Goal: Complete application form: Complete application form

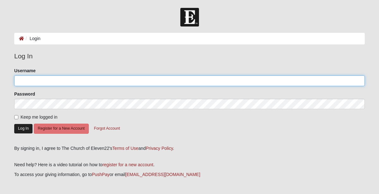
type input "rpellum@caritaspcp.com"
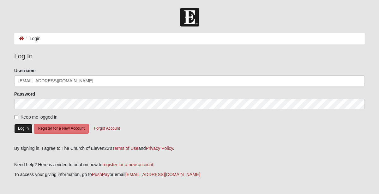
click at [27, 129] on button "Log In" at bounding box center [23, 128] width 18 height 9
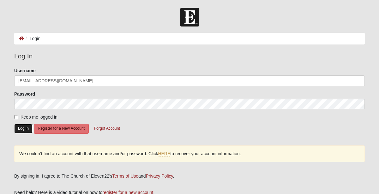
click at [17, 125] on button "Log In" at bounding box center [23, 128] width 18 height 9
click at [26, 126] on button "Log In" at bounding box center [23, 128] width 18 height 9
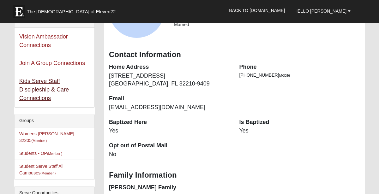
scroll to position [77, 0]
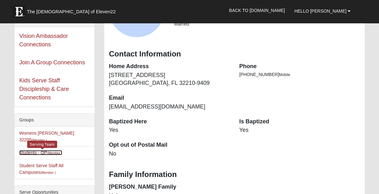
click at [42, 151] on link "Students - OP (Member )" at bounding box center [40, 153] width 43 height 5
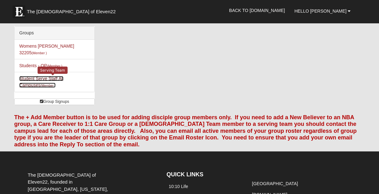
click at [44, 76] on link "Student Serve Staff All Campuses (Member )" at bounding box center [41, 82] width 44 height 12
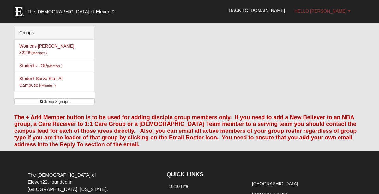
click at [318, 11] on span "Hello [PERSON_NAME]" at bounding box center [321, 11] width 52 height 5
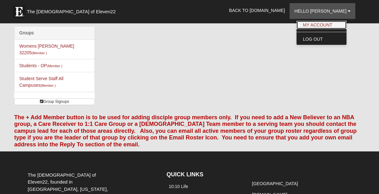
click at [318, 26] on link "My Account" at bounding box center [322, 25] width 50 height 8
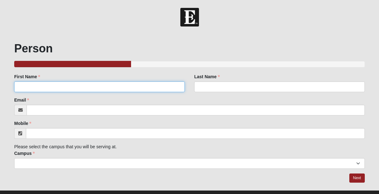
click at [150, 85] on input "First Name" at bounding box center [99, 87] width 171 height 11
type input "[PERSON_NAME]"
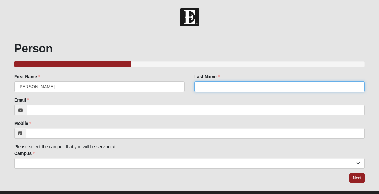
type input "[PERSON_NAME]"
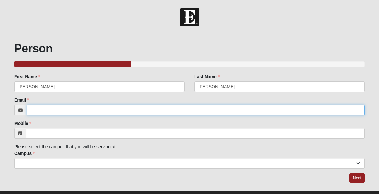
type input "[EMAIL_ADDRESS][DOMAIN_NAME]"
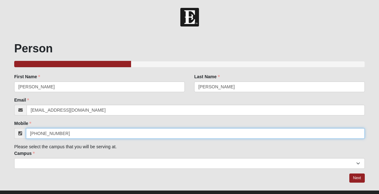
click at [90, 132] on input "[PHONE_NUMBER]" at bounding box center [195, 133] width 339 height 11
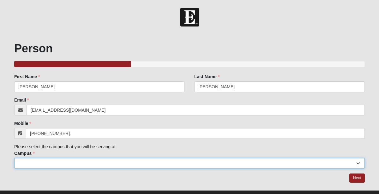
click at [105, 159] on select "Arlington Baymeadows Eleven22 Online [PERSON_NAME][GEOGRAPHIC_DATA] Jesup [GEOG…" at bounding box center [189, 163] width 351 height 11
type input "[PHONE_NUMBER]"
select select "13"
click at [14, 158] on select "Arlington Baymeadows Eleven22 Online [PERSON_NAME][GEOGRAPHIC_DATA] Jesup [GEOG…" at bounding box center [189, 163] width 351 height 11
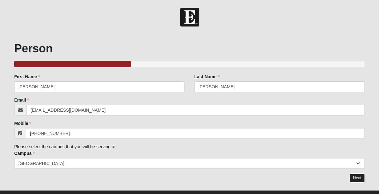
click at [359, 177] on link "Next" at bounding box center [357, 178] width 15 height 9
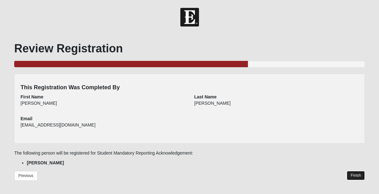
click at [356, 177] on link "Finish" at bounding box center [356, 175] width 18 height 9
